Goal: Transaction & Acquisition: Purchase product/service

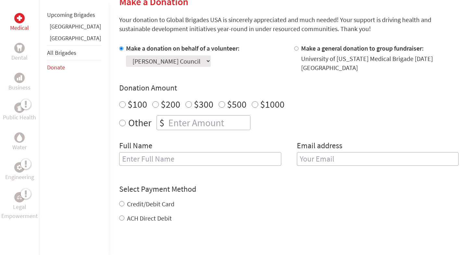
scroll to position [192, 0]
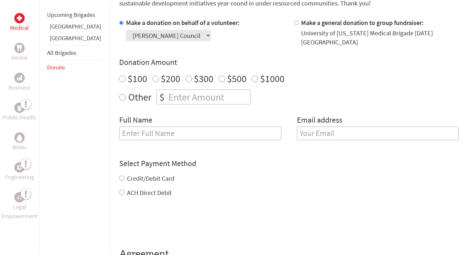
radio input "true"
click at [167, 92] on input "number" at bounding box center [208, 97] width 83 height 14
type input "1620"
click at [120, 131] on input "text" at bounding box center [200, 134] width 162 height 14
type input "[PERSON_NAME] Council"
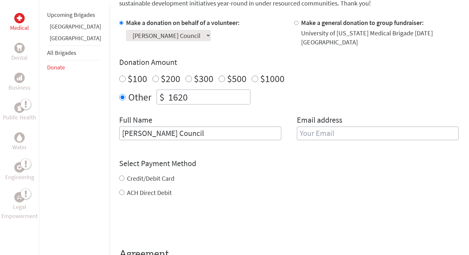
type input "[EMAIL_ADDRESS][DOMAIN_NAME]"
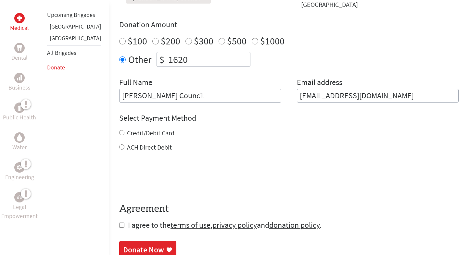
scroll to position [248, 0]
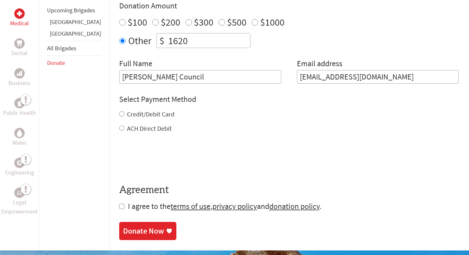
click at [119, 111] on input "Credit/Debit Card" at bounding box center [121, 113] width 5 height 5
radio input "true"
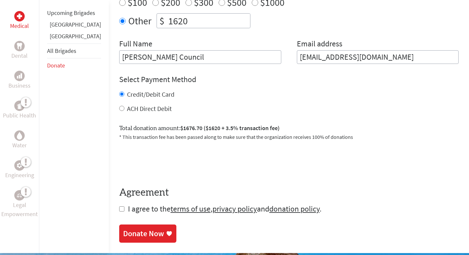
scroll to position [270, 0]
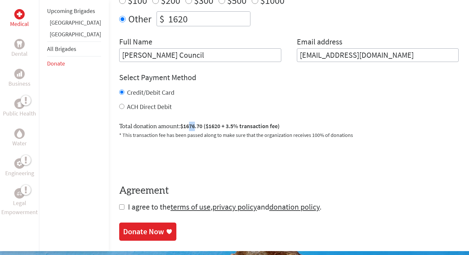
drag, startPoint x: 169, startPoint y: 120, endPoint x: 177, endPoint y: 122, distance: 7.6
click at [180, 123] on span "$1676.70 ($1620 + 3.5% transaction fee)" at bounding box center [229, 126] width 99 height 7
click at [182, 107] on form "Make a donation on behalf of a volunteer: Select a volunteer... [PERSON_NAME] […" at bounding box center [289, 76] width 340 height 273
click at [119, 104] on input "ACH Direct Debit" at bounding box center [121, 106] width 5 height 5
radio input "true"
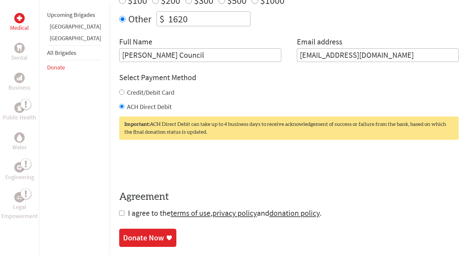
click at [119, 90] on input "Credit/Debit Card" at bounding box center [121, 92] width 5 height 5
radio input "true"
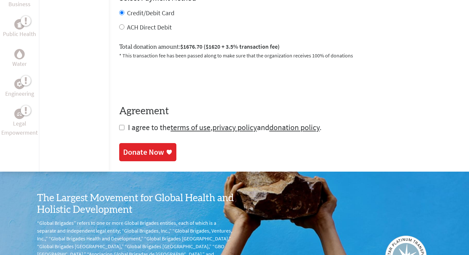
scroll to position [355, 0]
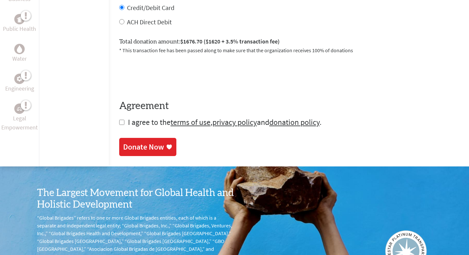
click at [119, 120] on input "checkbox" at bounding box center [121, 122] width 5 height 5
checkbox input "true"
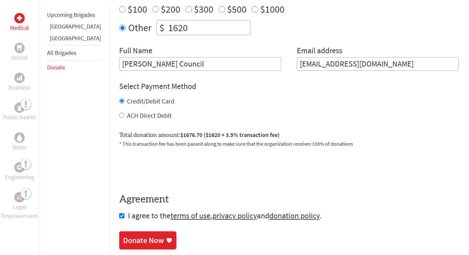
scroll to position [305, 0]
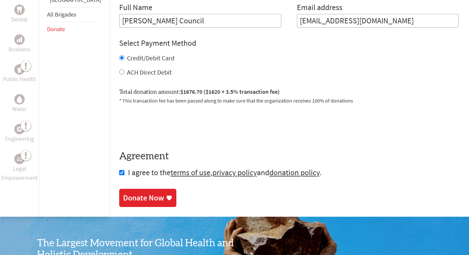
click at [127, 194] on div "Donate Now" at bounding box center [143, 198] width 41 height 10
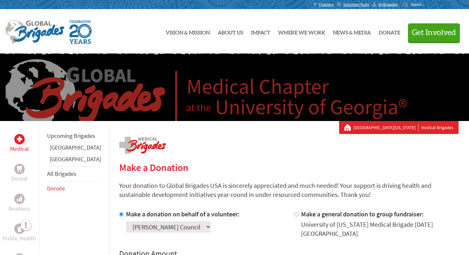
scroll to position [45, 0]
